Goal: Task Accomplishment & Management: Complete application form

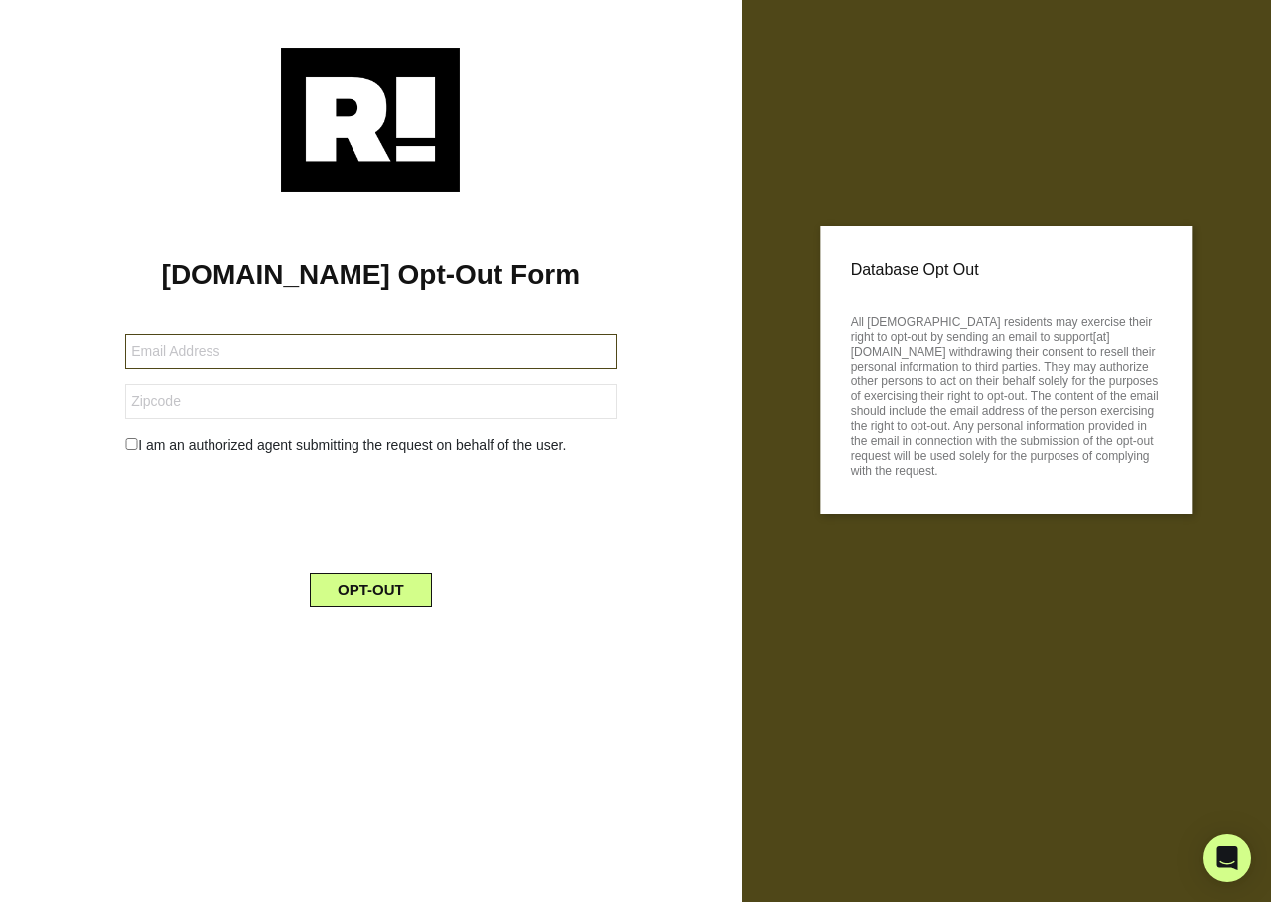
type input "[EMAIL_ADDRESS][DOMAIN_NAME]"
type input "47567"
type input "[EMAIL_ADDRESS][DOMAIN_NAME]"
type input "33907"
